Goal: Task Accomplishment & Management: Use online tool/utility

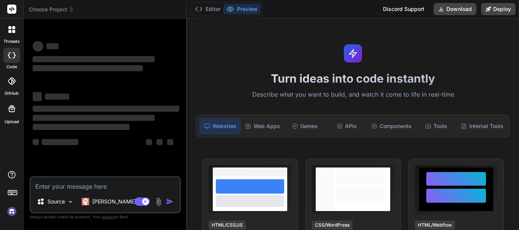
click at [12, 212] on img at bounding box center [11, 211] width 13 height 13
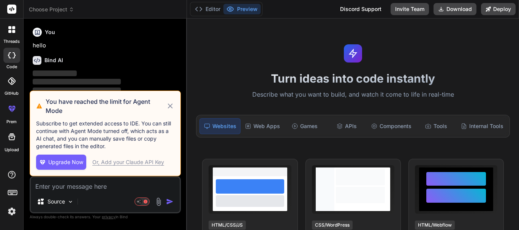
click at [172, 105] on icon at bounding box center [170, 106] width 9 height 9
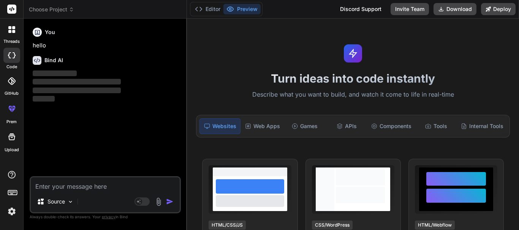
click at [60, 188] on textarea at bounding box center [105, 185] width 149 height 14
type textarea "x"
click at [10, 210] on img at bounding box center [11, 211] width 13 height 13
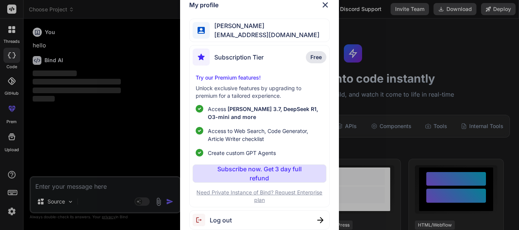
click at [322, 6] on img at bounding box center [324, 4] width 9 height 9
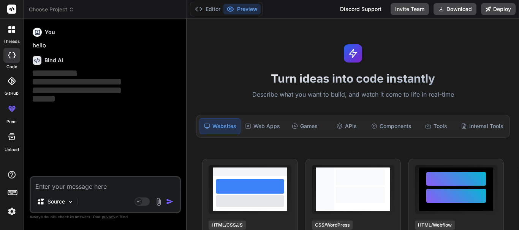
click at [68, 180] on textarea at bounding box center [105, 185] width 149 height 14
type textarea "h"
type textarea "x"
type textarea "hi"
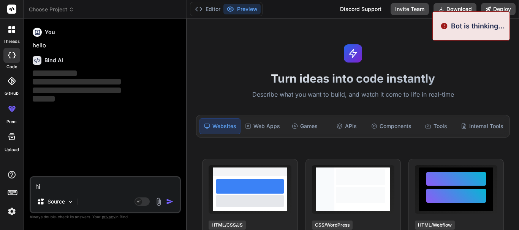
type textarea "x"
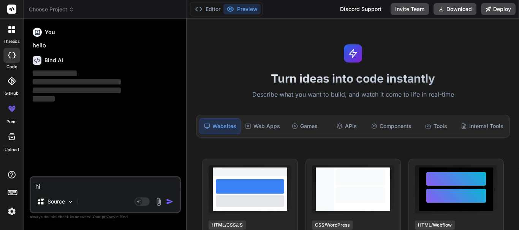
type textarea "hi"
click at [169, 198] on img "button" at bounding box center [170, 202] width 8 height 8
click at [164, 202] on div "Agent Mode. When this toggle is activated, AI automatically makes decisions, re…" at bounding box center [155, 201] width 44 height 9
click at [167, 203] on img "button" at bounding box center [170, 202] width 8 height 8
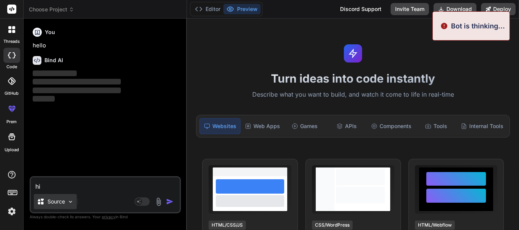
click at [59, 204] on p "Source" at bounding box center [55, 202] width 17 height 8
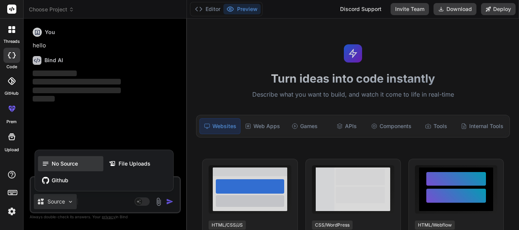
click at [58, 164] on span "No Source" at bounding box center [65, 164] width 26 height 8
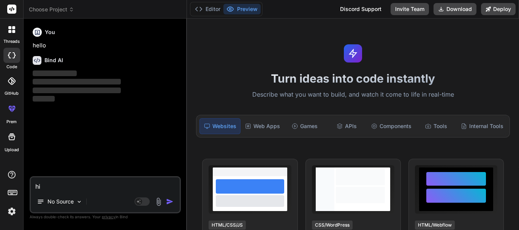
click at [167, 202] on img "button" at bounding box center [170, 202] width 8 height 8
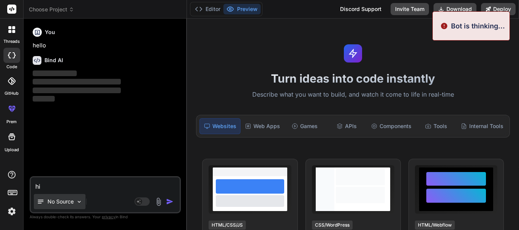
click at [78, 202] on img at bounding box center [79, 202] width 6 height 6
type textarea "x"
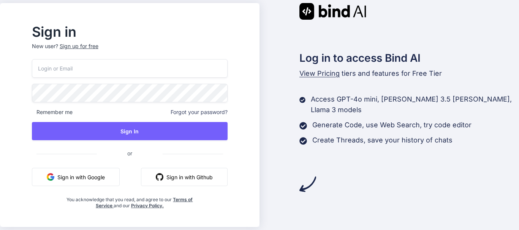
click at [72, 70] on input "email" at bounding box center [130, 68] width 196 height 19
type input "[EMAIL_ADDRESS][DOMAIN_NAME]"
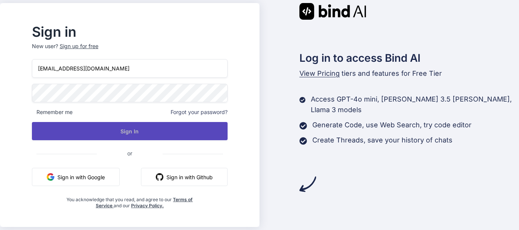
click at [118, 135] on button "Sign In" at bounding box center [130, 131] width 196 height 18
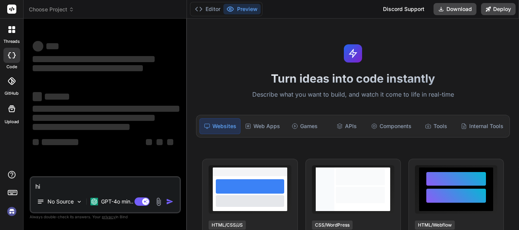
click at [13, 213] on img at bounding box center [11, 211] width 13 height 13
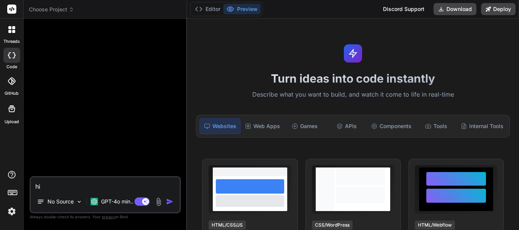
click at [39, 184] on textarea "hi" at bounding box center [105, 185] width 149 height 14
drag, startPoint x: 47, startPoint y: 185, endPoint x: 111, endPoint y: 190, distance: 63.6
click at [49, 185] on textarea "hi" at bounding box center [105, 185] width 149 height 14
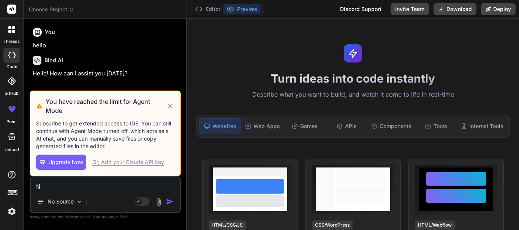
click at [170, 106] on icon at bounding box center [169, 106] width 5 height 5
type textarea "x"
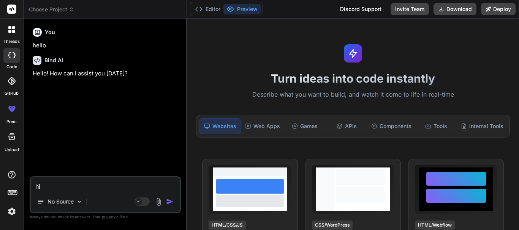
click at [56, 180] on textarea "hi" at bounding box center [105, 185] width 149 height 14
drag, startPoint x: 52, startPoint y: 185, endPoint x: 25, endPoint y: 186, distance: 27.0
click at [25, 186] on div "Bind AI Web Search Created with Pixso. Code Generator You hello Bind AI Hello! …" at bounding box center [105, 124] width 163 height 211
paste textarea "if (response.status || response.success) { // if (type === "add") { dispatch( a…"
type textarea "if (response.status || response.success) { // if (type === "add") { dispatch( a…"
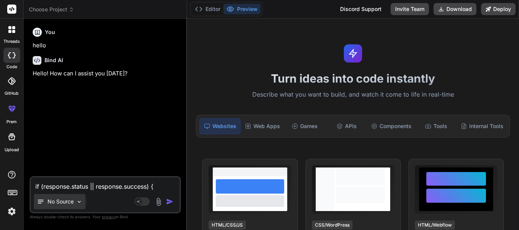
scroll to position [128, 0]
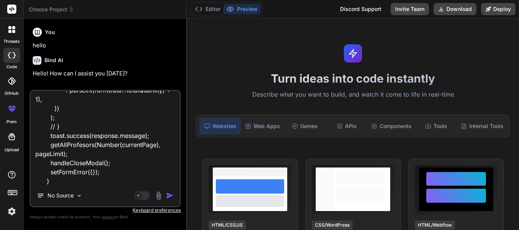
type textarea "x"
type textarea "if (response.status || response.success) { // if (type === "add") { dispatch( a…"
type textarea "x"
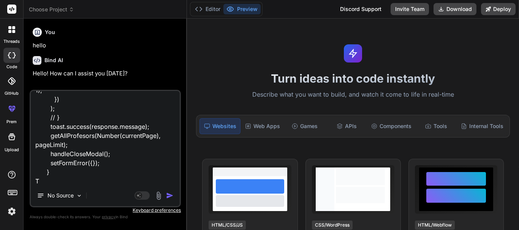
type textarea "if (response.status || response.success) { // if (type === "add") { dispatch( a…"
type textarea "x"
type textarea "if (response.status || response.success) { // if (type === "add") { dispatch( a…"
type textarea "x"
type textarea "if (response.status || response.success) { // if (type === "add") { dispatch( a…"
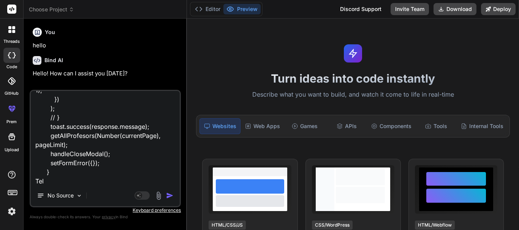
type textarea "x"
type textarea "if (response.status || response.success) { // if (type === "add") { dispatch( a…"
type textarea "x"
type textarea "if (response.status || response.success) { // if (type === "add") { dispatch( a…"
type textarea "x"
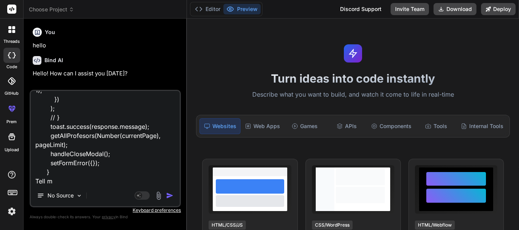
type textarea "if (response.status || response.success) { // if (type === "add") { dispatch( a…"
type textarea "x"
type textarea "if (response.status || response.success) { // if (type === "add") { dispatch( a…"
type textarea "x"
type textarea "if (response.status || response.success) { // if (type === "add") { dispatch( a…"
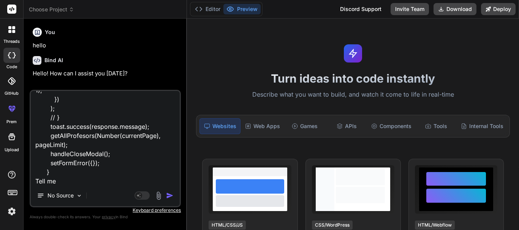
type textarea "x"
type textarea "if (response.status || response.success) { // if (type === "add") { dispatch( a…"
type textarea "x"
type textarea "if (response.status || response.success) { // if (type === "add") { dispatch( a…"
type textarea "x"
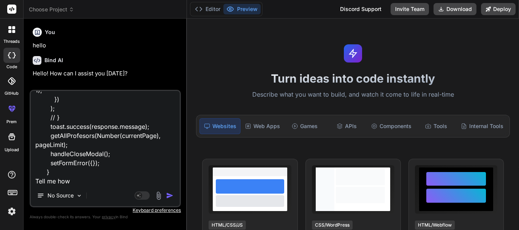
type textarea "if (response.status || response.success) { // if (type === "add") { dispatch( a…"
type textarea "x"
type textarea "if (response.status || response.success) { // if (type === "add") { dispatch( a…"
type textarea "x"
type textarea "if (response.status || response.success) { // if (type === "add") { dispatch( a…"
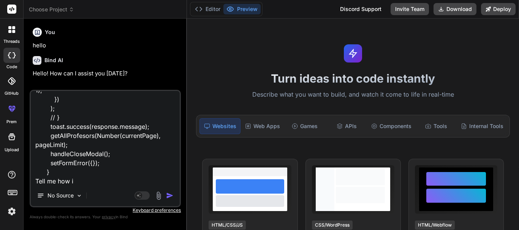
type textarea "x"
type textarea "if (response.status || response.success) { // if (type === "add") { dispatch( a…"
type textarea "x"
type textarea "if (response.status || response.success) { // if (type === "add") { dispatch( a…"
type textarea "x"
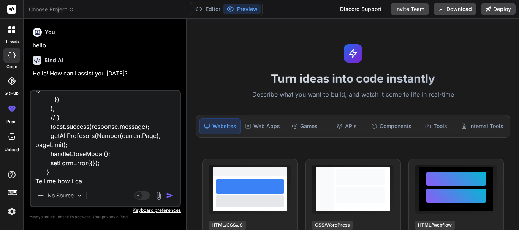
type textarea "if (response.status || response.success) { // if (type === "add") { dispatch( a…"
type textarea "x"
type textarea "if (response.status || response.success) { // if (type === "add") { dispatch( a…"
type textarea "x"
type textarea "if (response.status || response.success) { // if (type === "add") { dispatch( a…"
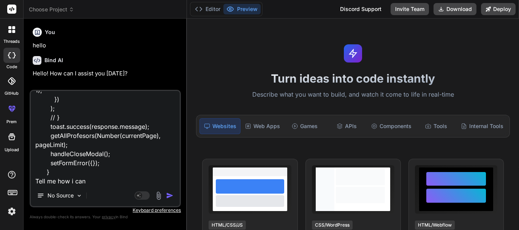
type textarea "x"
type textarea "if (response.status || response.success) { // if (type === "add") { dispatch( a…"
type textarea "x"
type textarea "if (response.status || response.success) { // if (type === "add") { dispatch( a…"
type textarea "x"
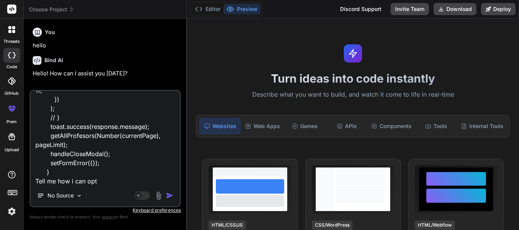
type textarea "if (response.status || response.success) { // if (type === "add") { dispatch( a…"
type textarea "x"
type textarea "if (response.status || response.success) { // if (type === "add") { dispatch( a…"
type textarea "x"
type textarea "if (response.status || response.success) { // if (type === "add") { dispatch( a…"
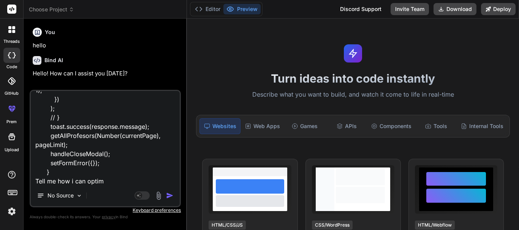
type textarea "x"
type textarea "if (response.status || response.success) { // if (type === "add") { dispatch( a…"
type textarea "x"
type textarea "if (response.status || response.success) { // if (type === "add") { dispatch( a…"
type textarea "x"
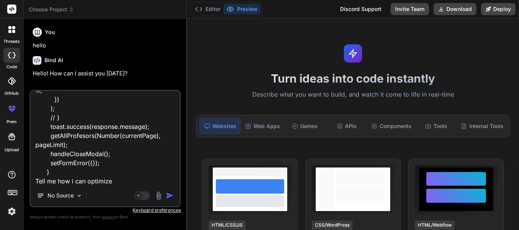
type textarea "if (response.status || response.success) { // if (type === "add") { dispatch( a…"
type textarea "x"
type textarea "if (response.status || response.success) { // if (type === "add") { dispatch( a…"
type textarea "x"
type textarea "if (response.status || response.success) { // if (type === "add") { dispatch( a…"
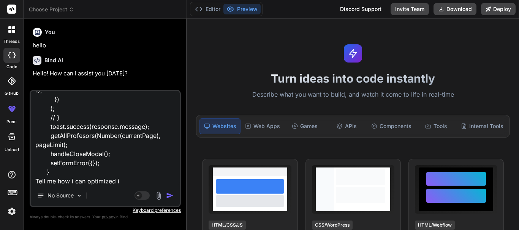
type textarea "x"
type textarea "if (response.status || response.success) { // if (type === "add") { dispatch( a…"
type textarea "x"
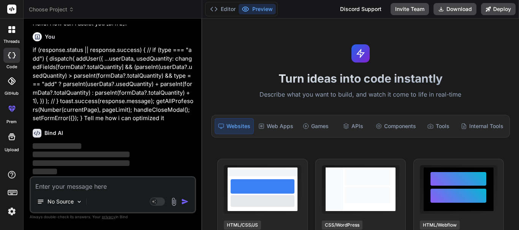
scroll to position [24, 0]
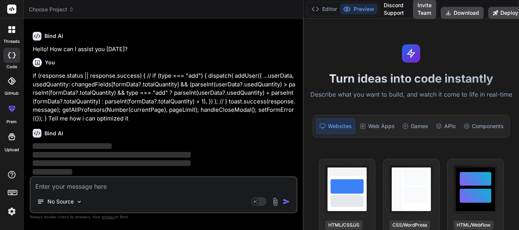
drag, startPoint x: 186, startPoint y: 93, endPoint x: 293, endPoint y: 93, distance: 107.1
click at [293, 93] on div "Bind AI Web Search Created with Pixso. Code Generator You hello Bind AI Hello! …" at bounding box center [164, 125] width 280 height 212
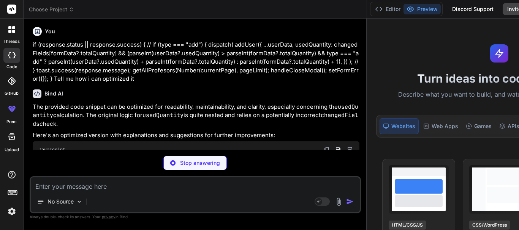
scroll to position [58, 0]
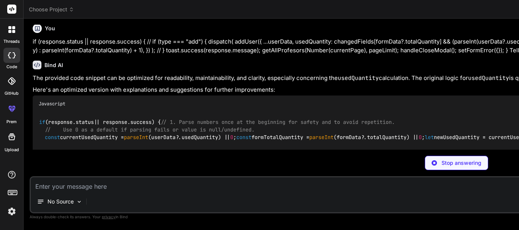
type textarea "x"
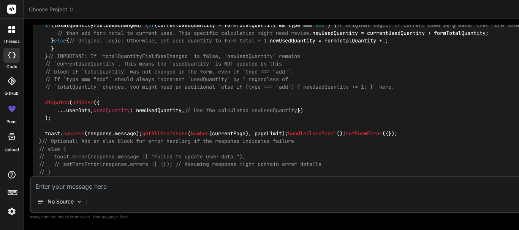
scroll to position [286, 0]
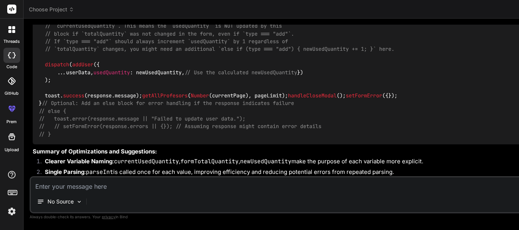
click at [101, 76] on code "if (response. status || response. success ) { // 1. Parse numbers once at the b…" at bounding box center [349, 15] width 620 height 248
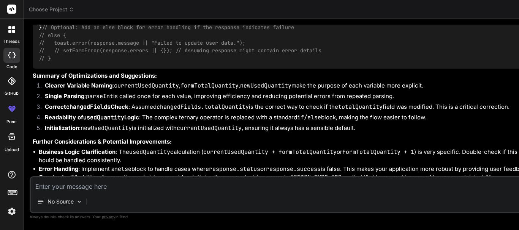
scroll to position [400, 0]
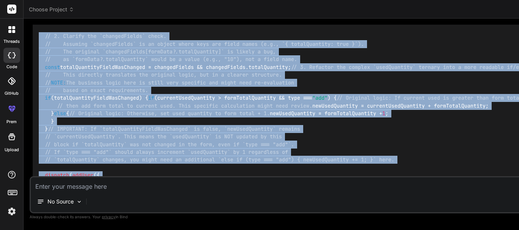
scroll to position [172, 0]
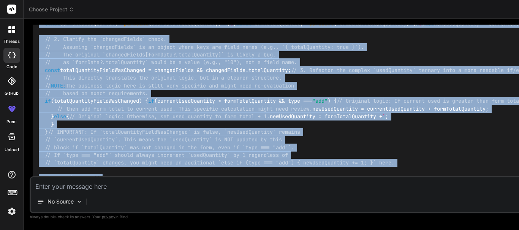
drag, startPoint x: 55, startPoint y: 126, endPoint x: 43, endPoint y: 68, distance: 59.6
click at [43, 68] on div "if (response. status || response. success ) { // 1. Parse numbers once at the b…" at bounding box center [457, 128] width 848 height 260
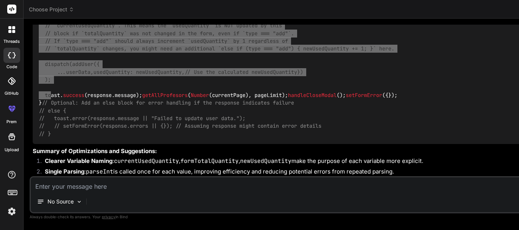
scroll to position [286, 0]
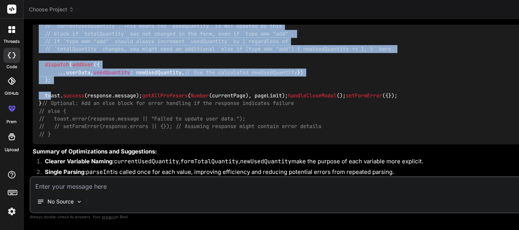
click at [170, 77] on div "if (response. status || response. success ) { // 1. Parse numbers once at the b…" at bounding box center [457, 15] width 848 height 260
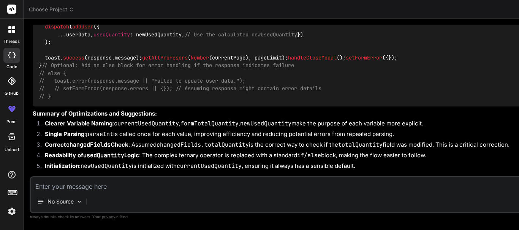
scroll to position [362, 0]
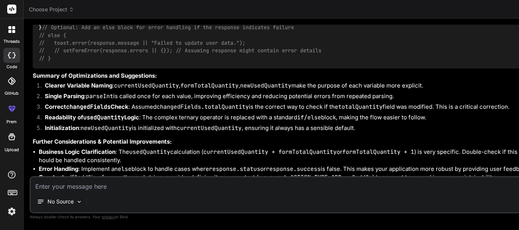
drag, startPoint x: 44, startPoint y: 73, endPoint x: 89, endPoint y: 162, distance: 100.5
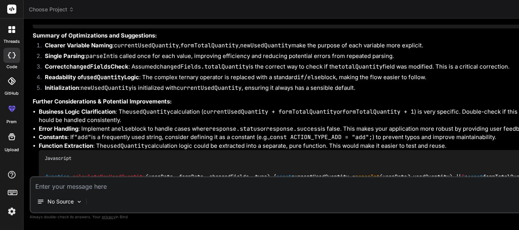
scroll to position [438, 0]
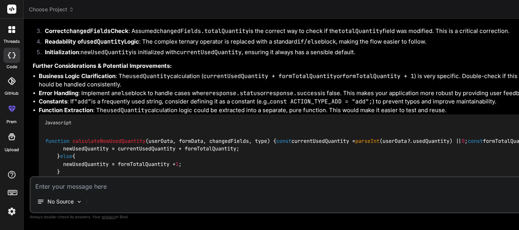
copy code "const currentUsedQuantity = parseInt (userData?. usedQuantity ) || 0 ; const fo…"
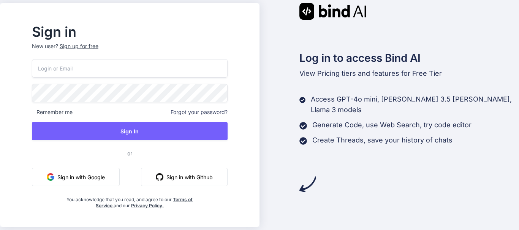
click at [117, 64] on input "email" at bounding box center [130, 68] width 196 height 19
type input "asif04@yopmail.com"
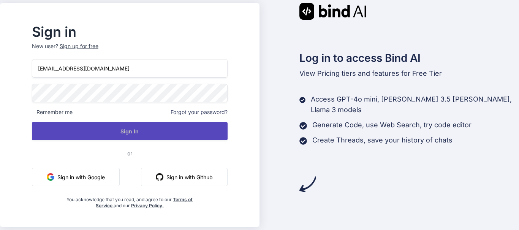
click at [103, 133] on button "Sign In" at bounding box center [130, 131] width 196 height 18
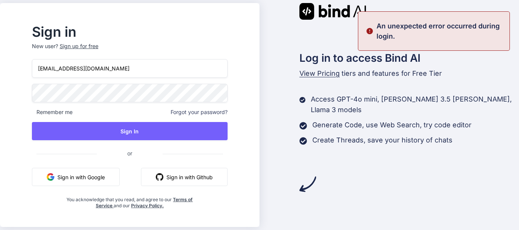
click at [0, 95] on html "Sign in New user? Sign up for free asif04@yopmail.com Remember me Forgot your p…" at bounding box center [259, 115] width 519 height 230
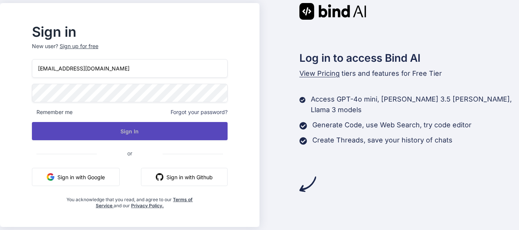
click at [139, 132] on button "Sign In" at bounding box center [130, 131] width 196 height 18
